Goal: Check status: Check status

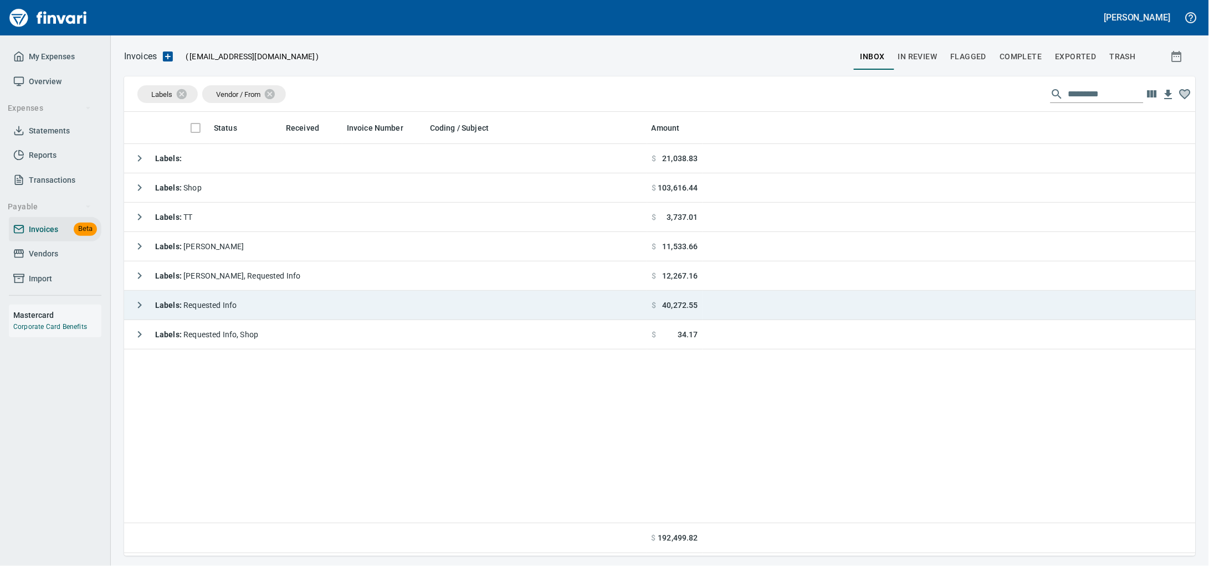
scroll to position [434, 1050]
click at [225, 315] on div "Labels : Requested Info" at bounding box center [183, 305] width 108 height 22
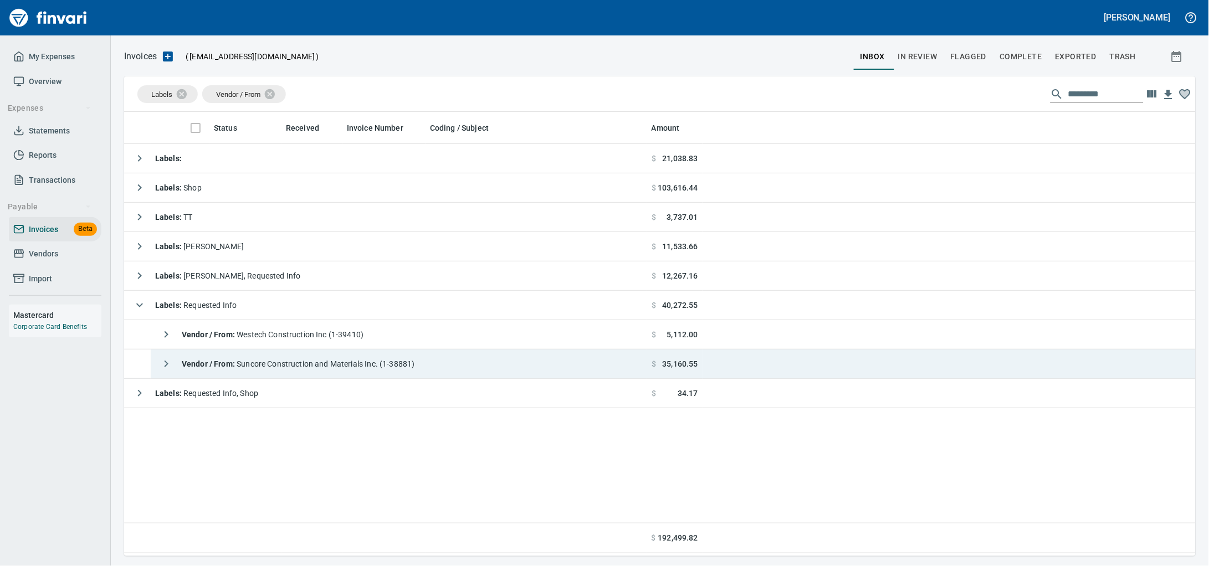
click at [317, 365] on span "Vendor / From : Suncore Construction and Materials Inc. (1-38881)" at bounding box center [298, 364] width 233 height 9
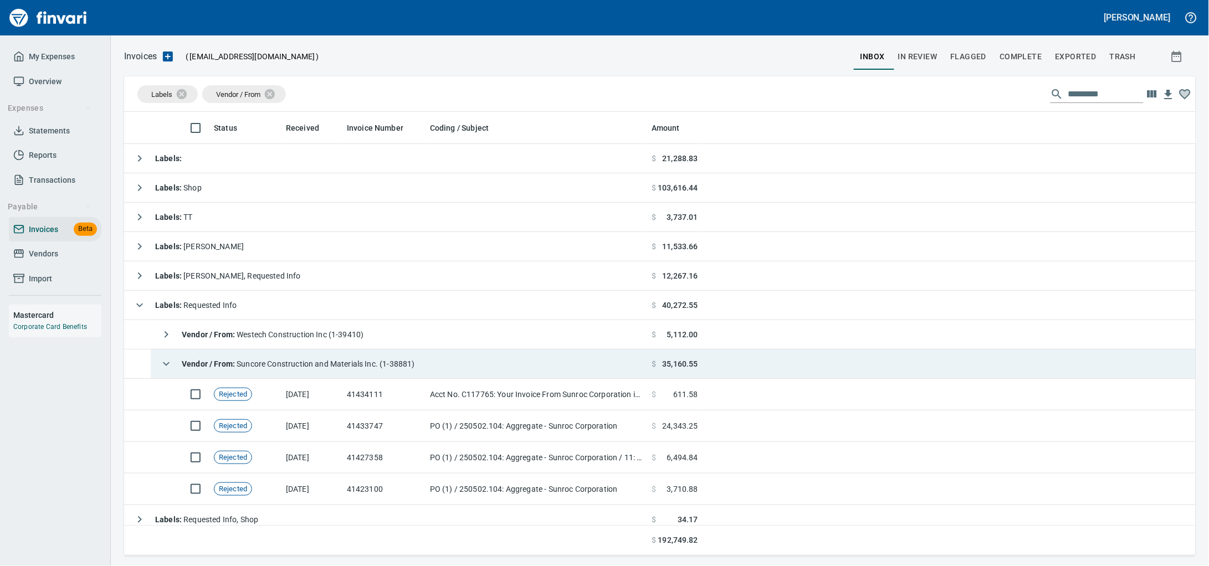
click at [371, 357] on div "Vendor / From : Suncore Construction and Materials Inc. (1-38881)" at bounding box center [285, 364] width 260 height 22
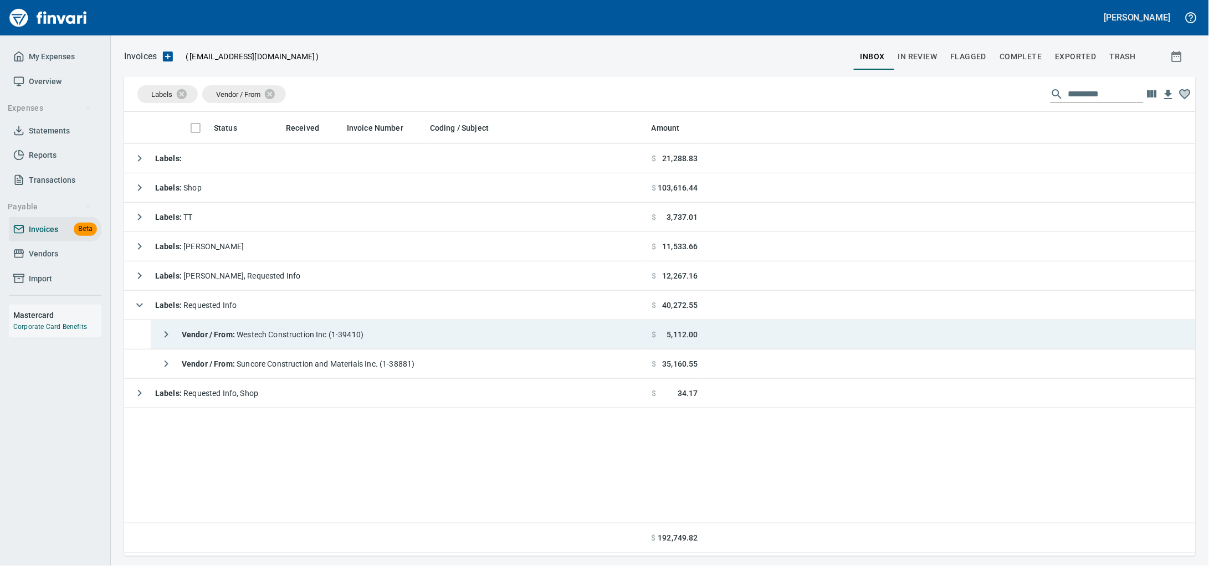
click at [363, 339] on span "Vendor / From : Westech Construction Inc (1-39410)" at bounding box center [273, 334] width 182 height 9
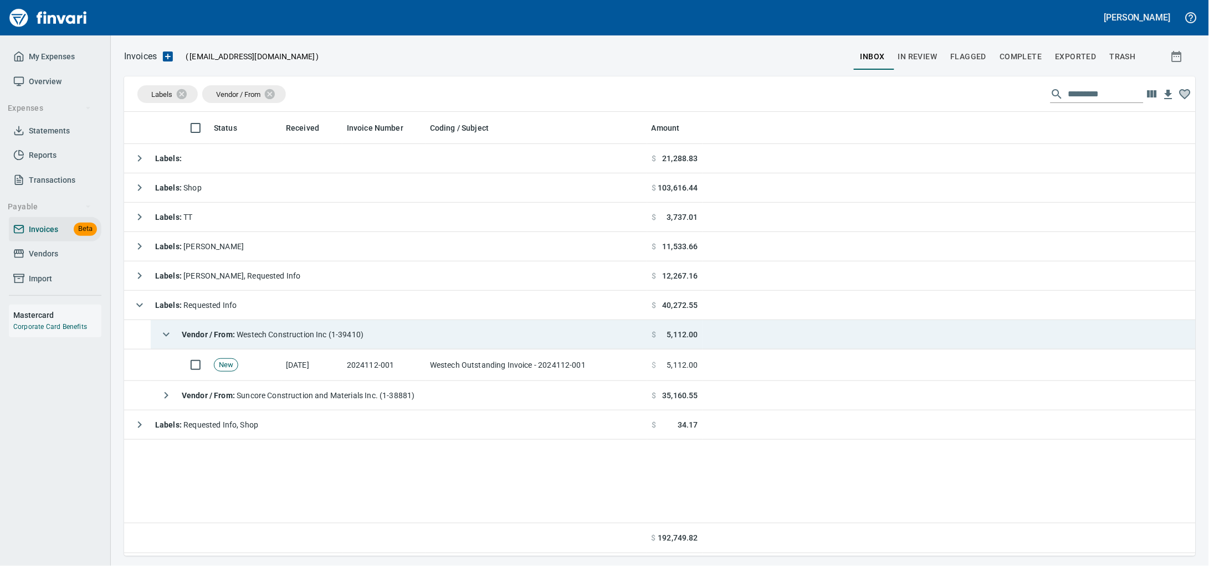
click at [363, 339] on span "Vendor / From : Westech Construction Inc (1-39410)" at bounding box center [273, 334] width 182 height 9
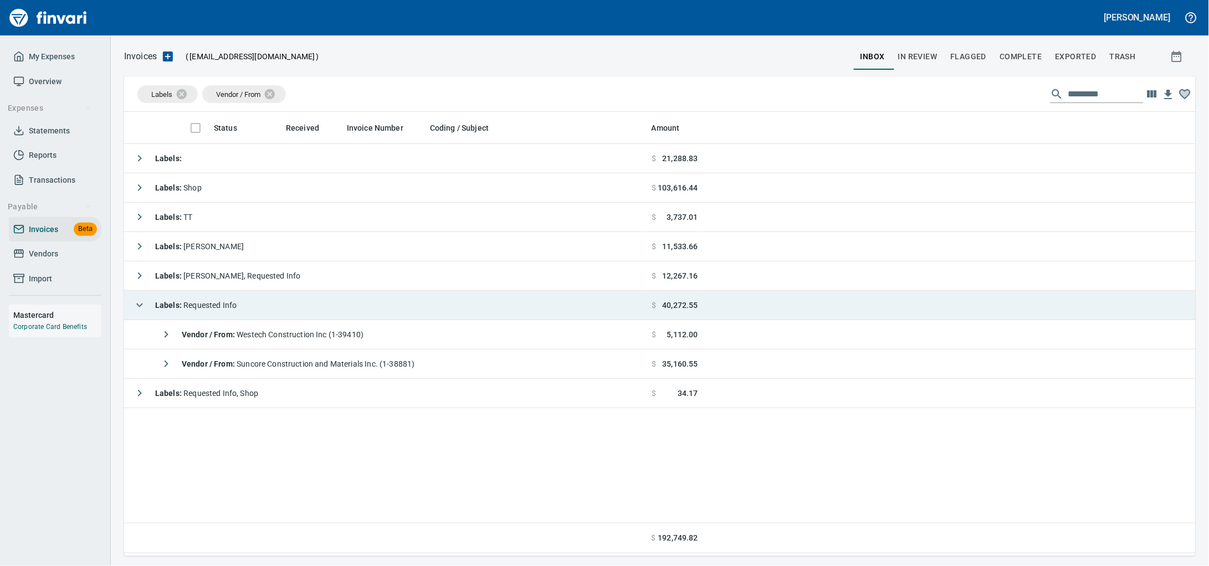
click at [355, 314] on td "Labels : Requested Info" at bounding box center [385, 305] width 523 height 29
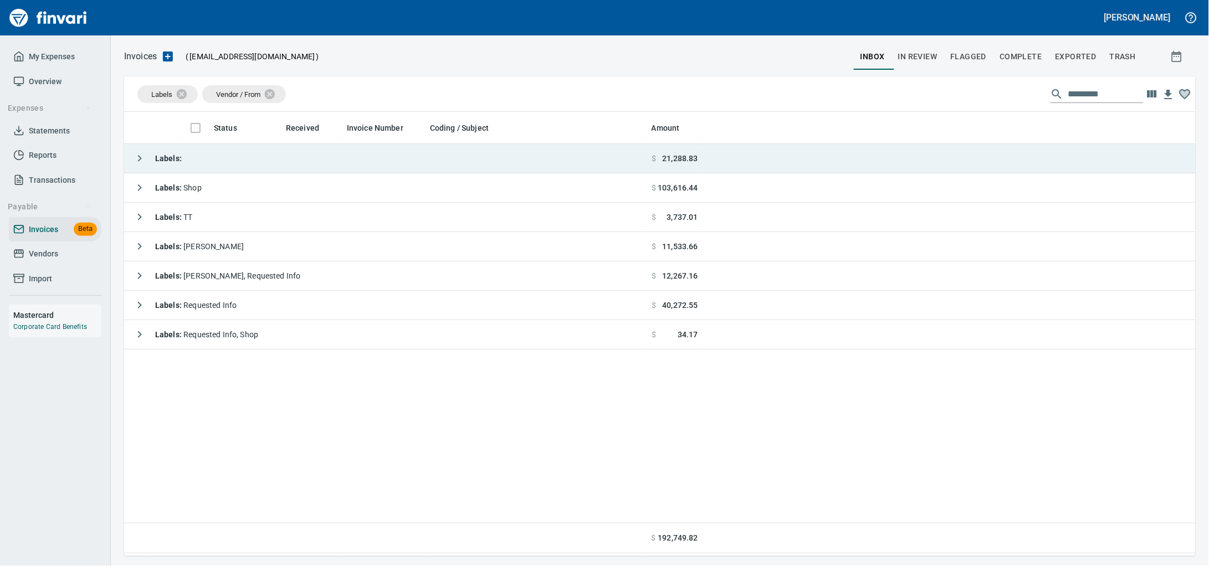
click at [331, 171] on td "Labels :" at bounding box center [385, 158] width 523 height 29
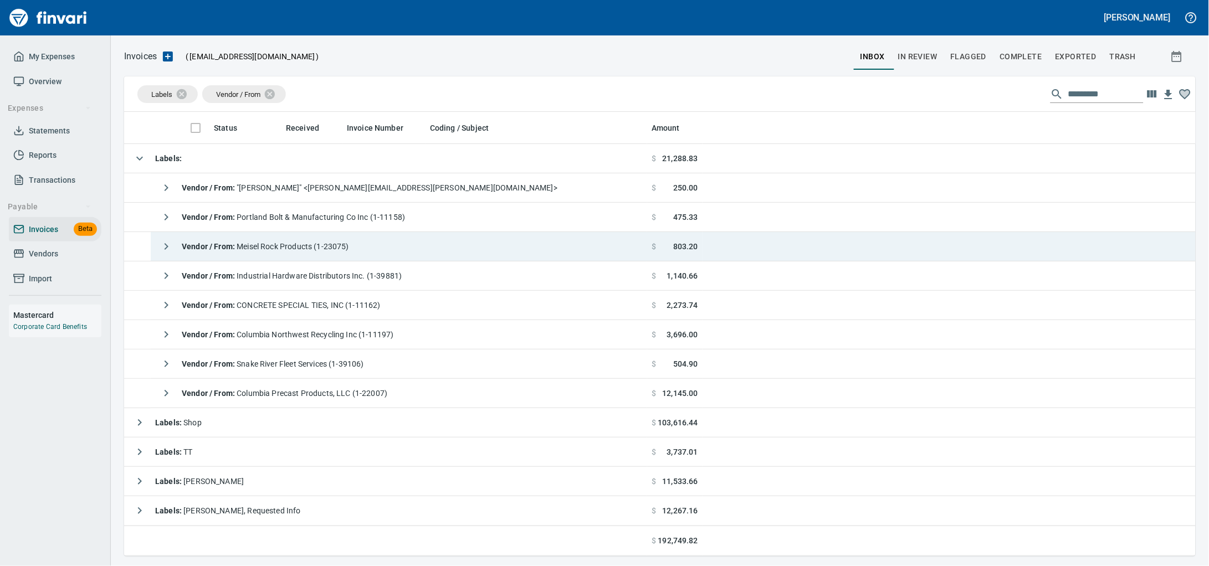
click at [311, 251] on span "Vendor / From : Meisel Rock Products (1-23075)" at bounding box center [265, 246] width 167 height 9
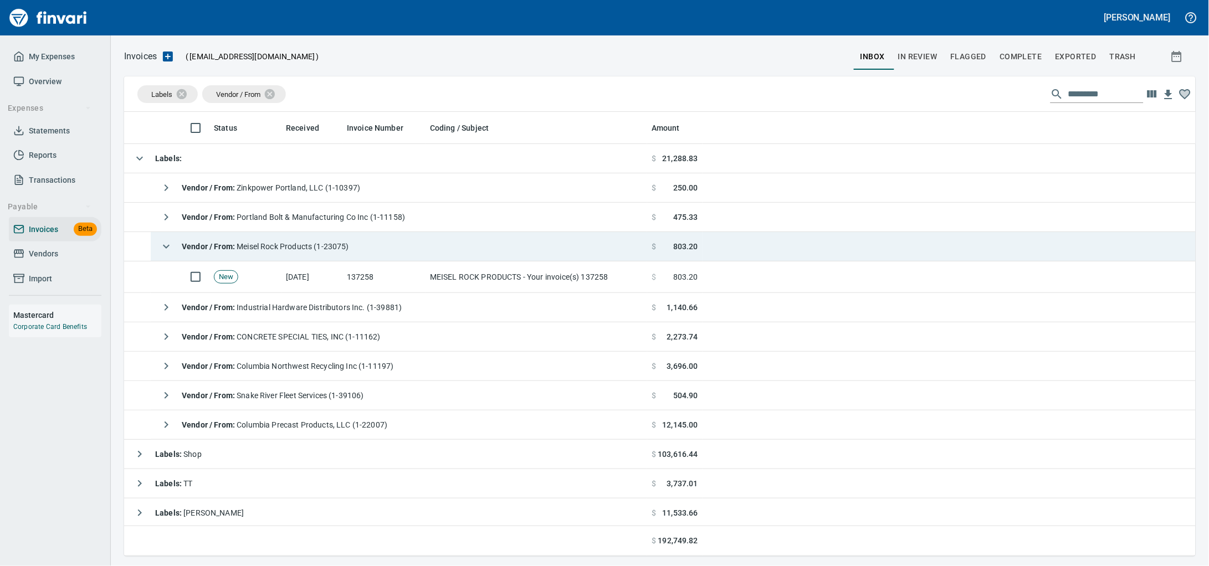
click at [311, 251] on span "Vendor / From : Meisel Rock Products (1-23075)" at bounding box center [265, 246] width 167 height 9
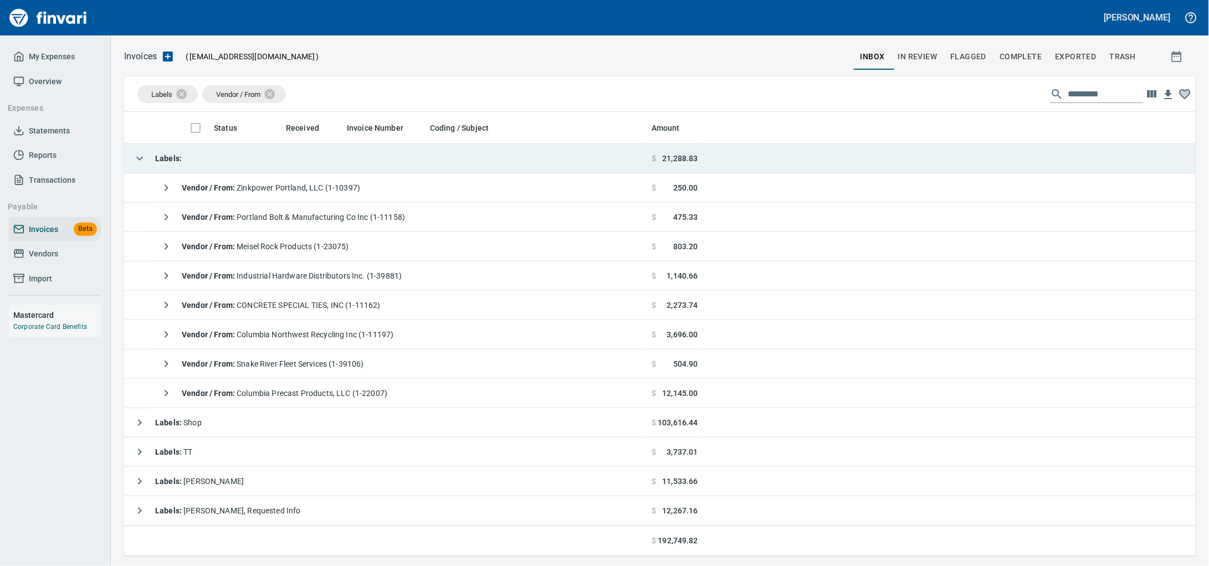
click at [238, 153] on td "Labels :" at bounding box center [385, 158] width 523 height 29
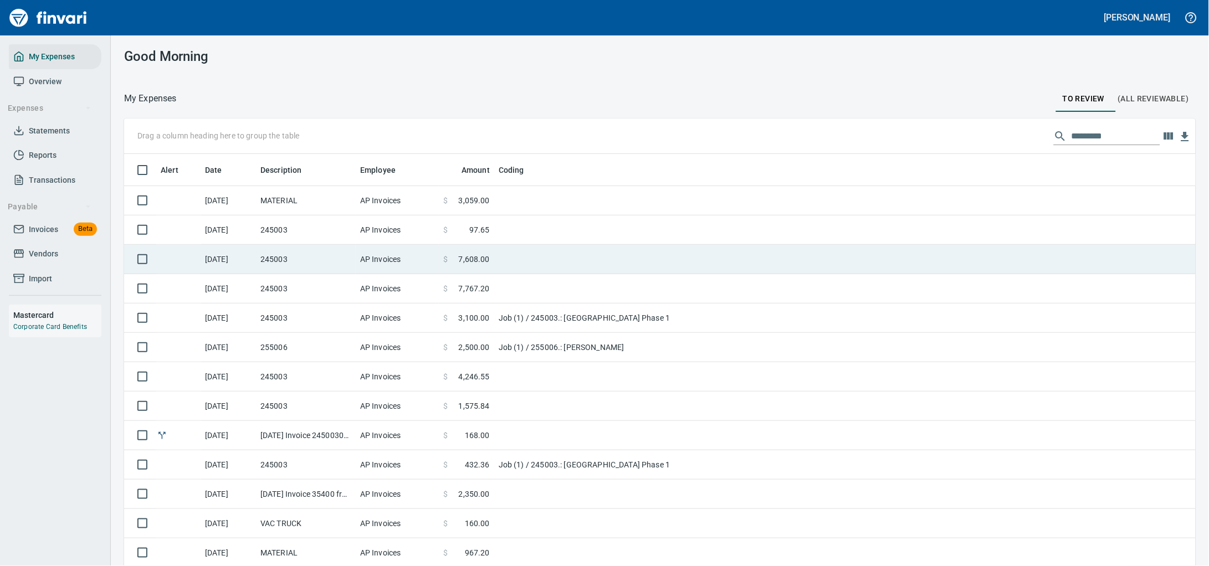
scroll to position [1, 1]
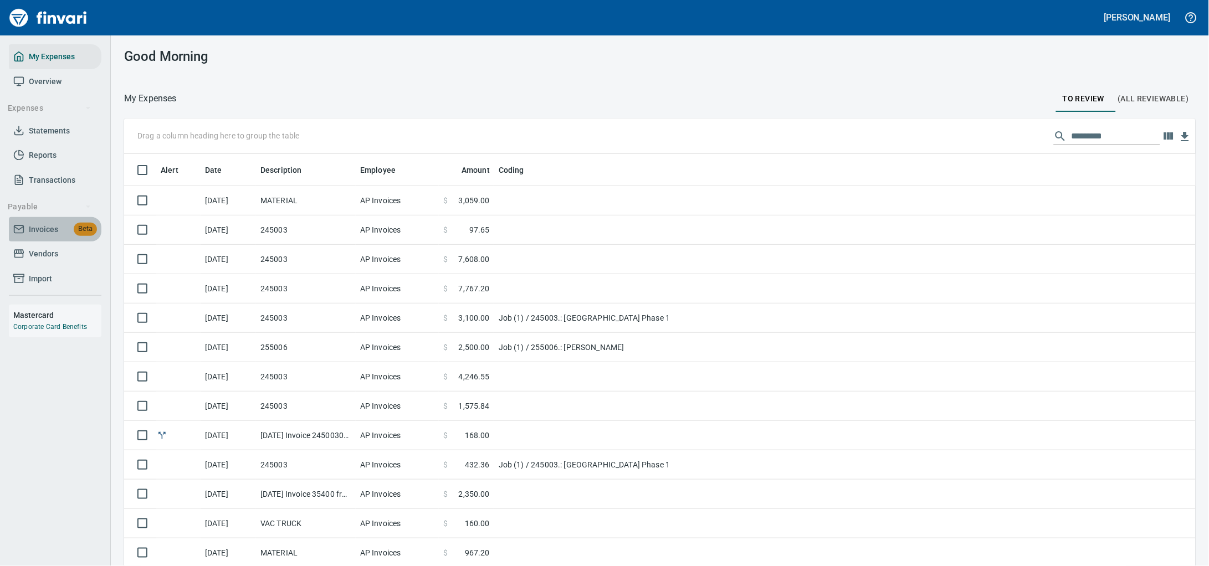
drag, startPoint x: 39, startPoint y: 243, endPoint x: 59, endPoint y: 243, distance: 19.4
click at [39, 237] on span "Invoices" at bounding box center [43, 230] width 29 height 14
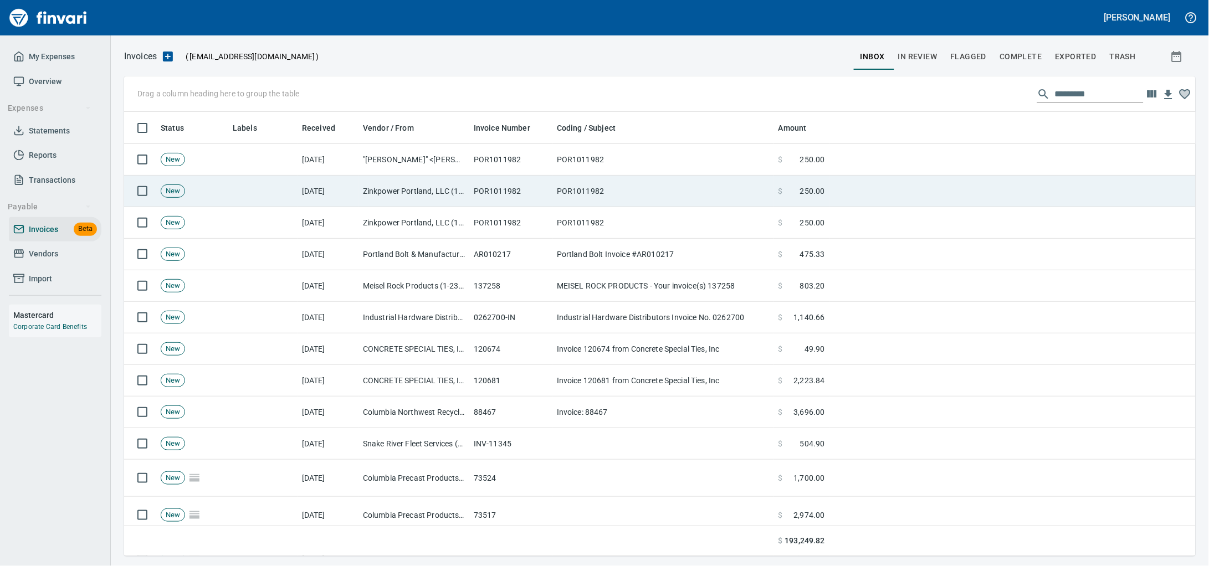
scroll to position [434, 1050]
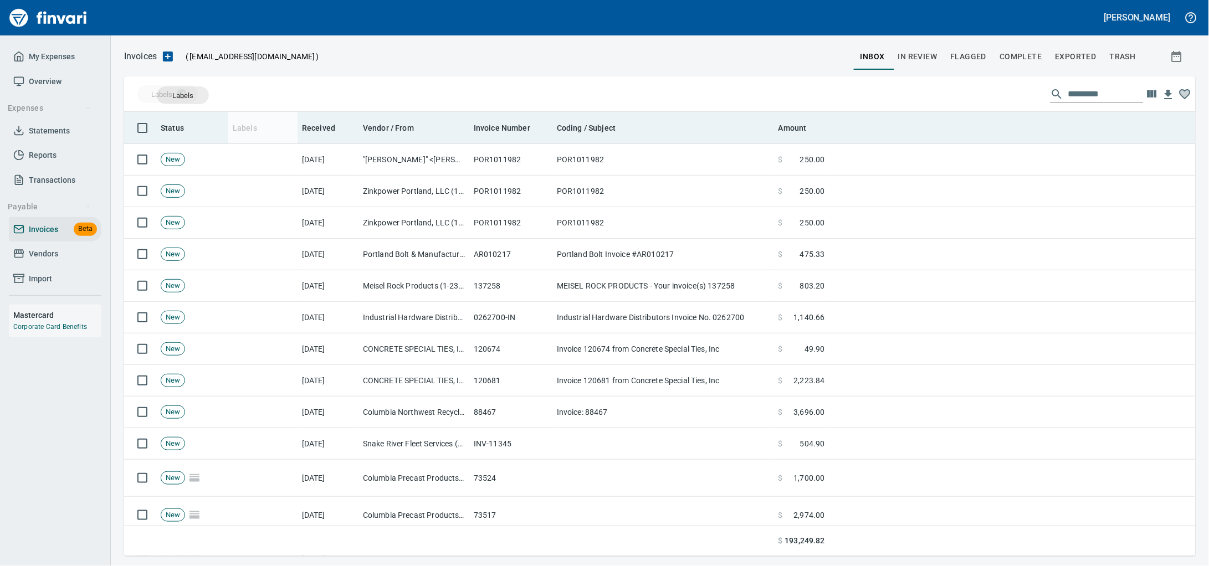
drag, startPoint x: 255, startPoint y: 128, endPoint x: 250, endPoint y: 121, distance: 8.8
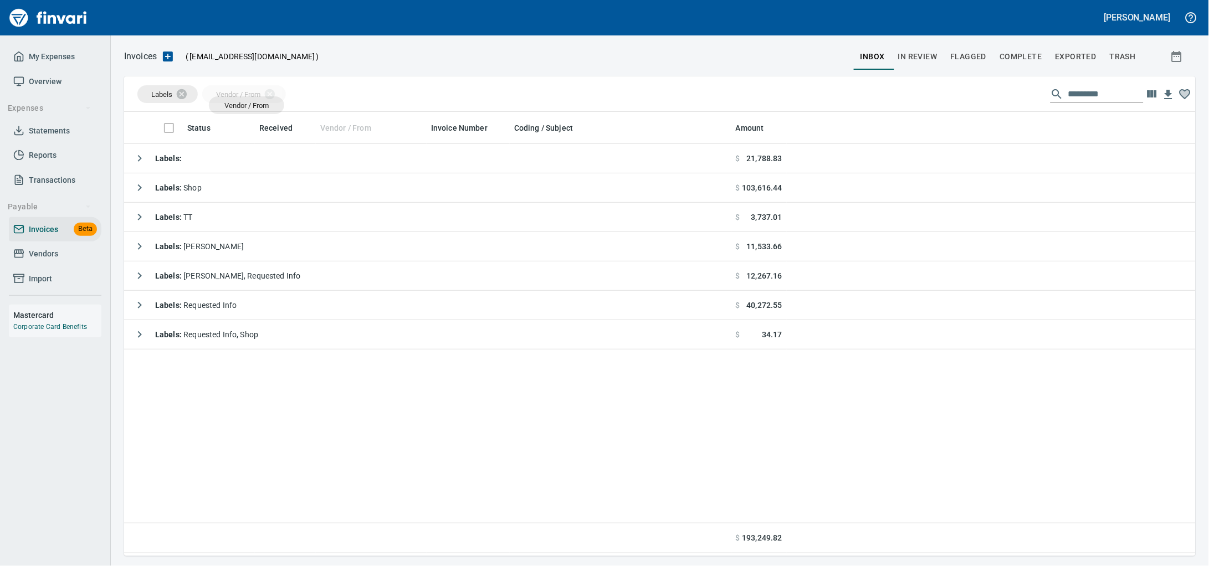
drag, startPoint x: 350, startPoint y: 127, endPoint x: 247, endPoint y: 105, distance: 105.4
